Goal: Transaction & Acquisition: Subscribe to service/newsletter

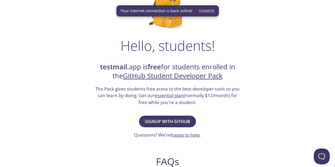
scroll to position [56, 0]
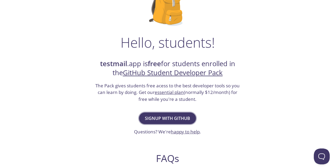
click at [162, 115] on span "Signup with GitHub" at bounding box center [167, 118] width 45 height 7
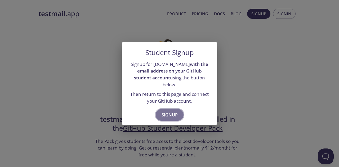
click at [170, 109] on button "Signup" at bounding box center [170, 115] width 28 height 12
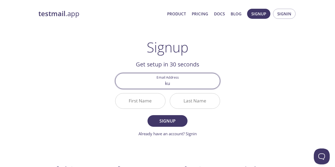
type input "[EMAIL_ADDRESS][DOMAIN_NAME]"
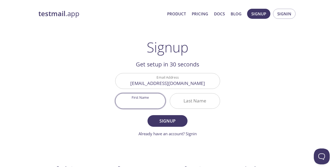
click at [154, 103] on input "First Name" at bounding box center [141, 101] width 50 height 15
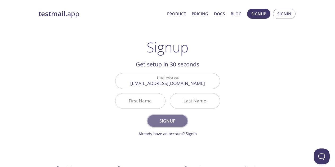
click at [164, 120] on span "Signup" at bounding box center [167, 120] width 28 height 7
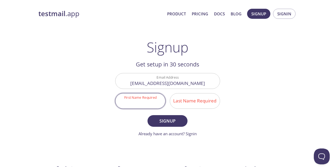
click at [148, 105] on input "First Name Required" at bounding box center [141, 101] width 50 height 15
type input "[PERSON_NAME]"
click at [157, 120] on span "Signup" at bounding box center [167, 120] width 28 height 7
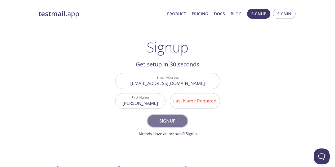
click at [166, 122] on span "Signup" at bounding box center [167, 120] width 28 height 7
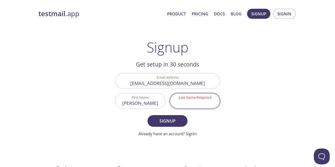
click at [192, 100] on input "Last Name Required" at bounding box center [195, 101] width 50 height 15
type input "a"
type input "[PERSON_NAME]"
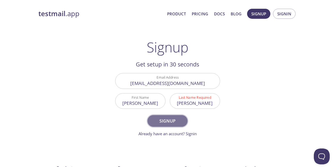
click at [158, 124] on span "Signup" at bounding box center [167, 120] width 28 height 7
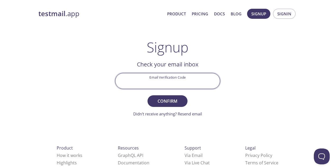
click at [171, 87] on input "Email Verification Code" at bounding box center [168, 80] width 104 height 15
type input "4YS4B61"
click at [148, 95] on button "Confirm" at bounding box center [168, 101] width 40 height 12
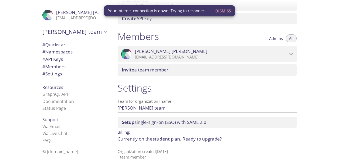
scroll to position [210, 0]
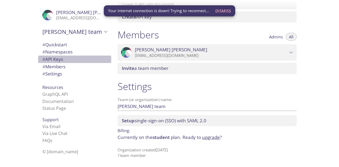
click at [52, 60] on span "# API Keys" at bounding box center [52, 59] width 21 height 6
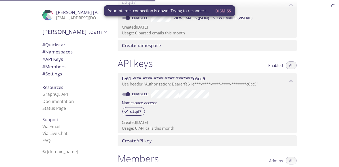
scroll to position [83, 0]
